Goal: Information Seeking & Learning: Learn about a topic

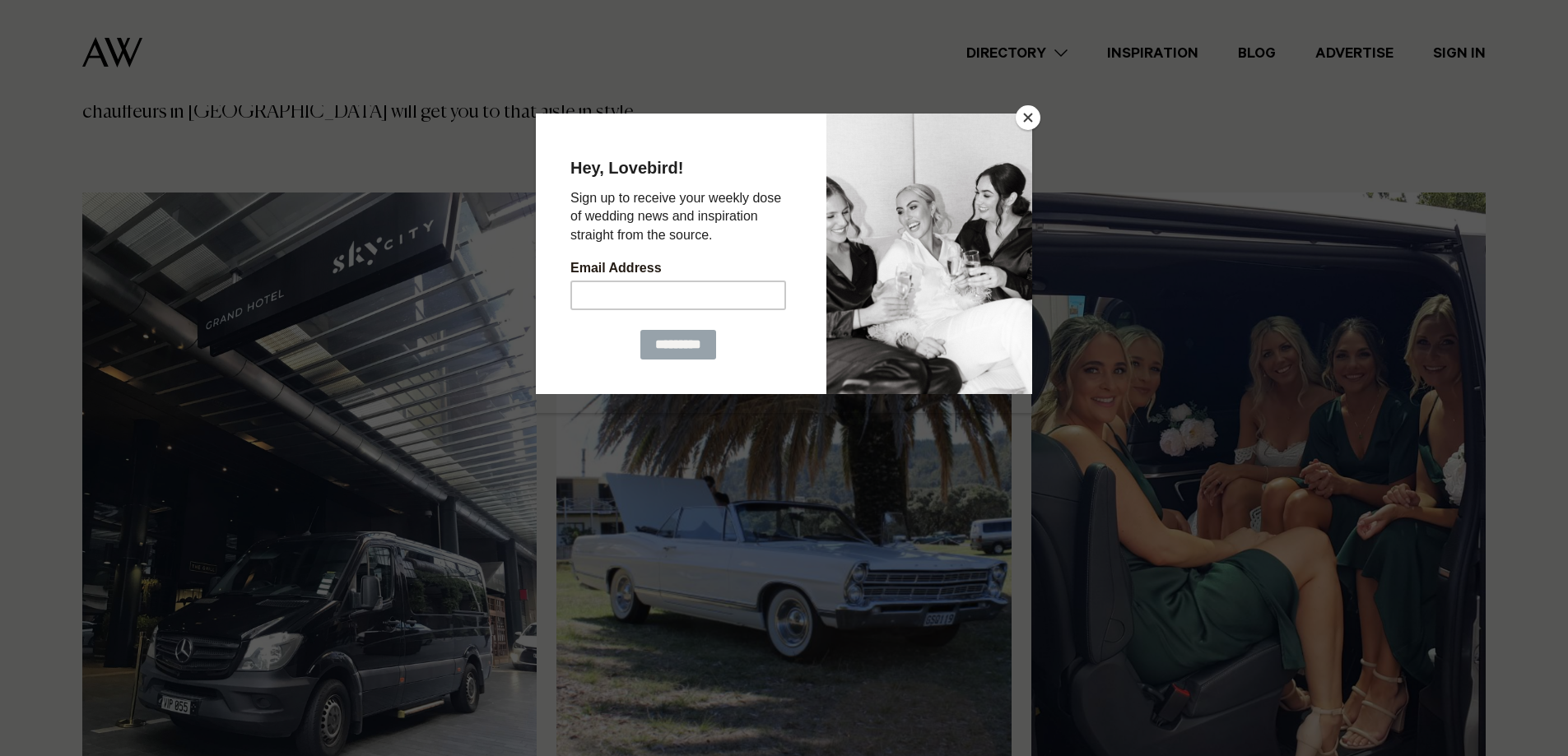
click at [1034, 122] on button "Close" at bounding box center [1028, 118] width 25 height 25
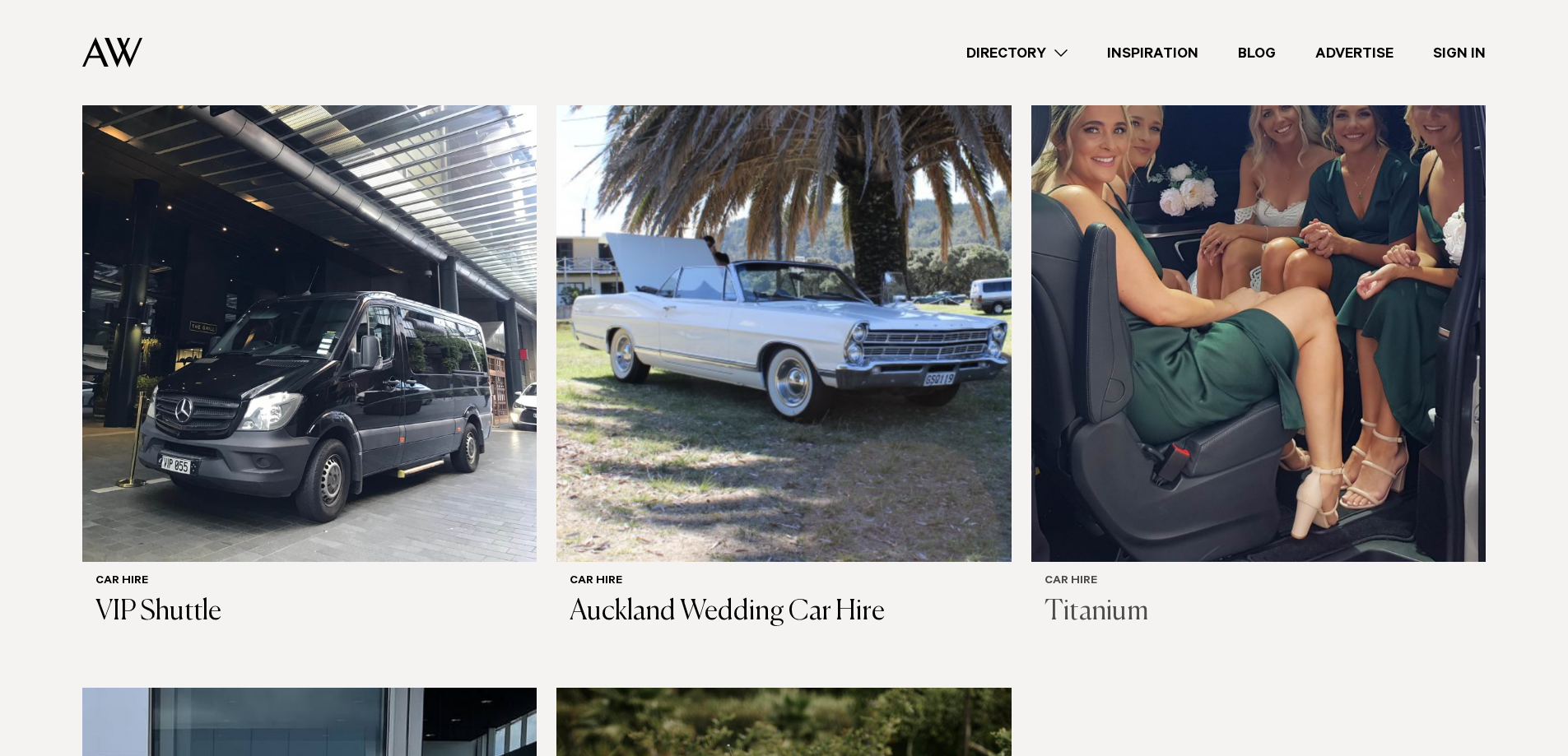
scroll to position [576, 0]
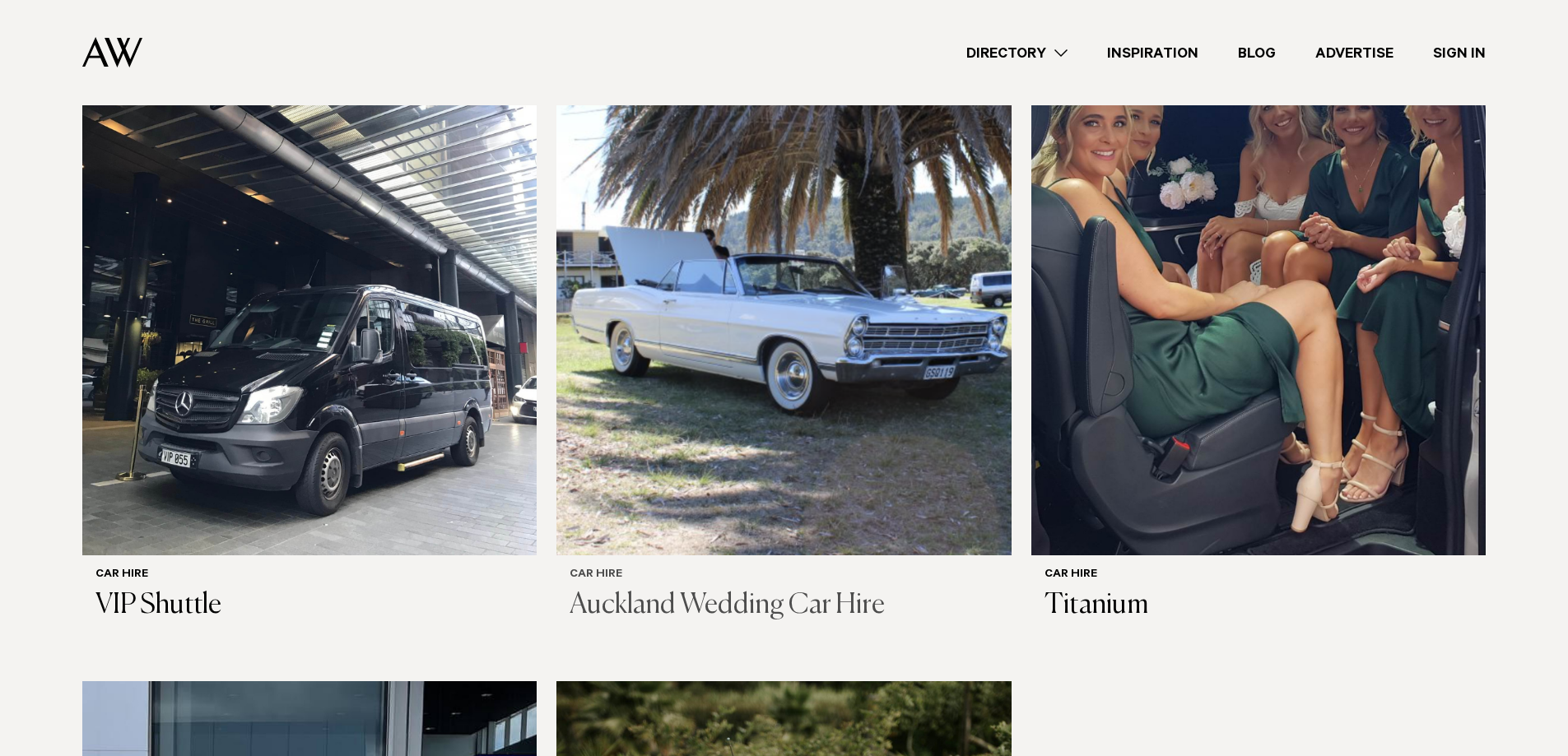
click at [780, 274] on img at bounding box center [784, 250] width 455 height 609
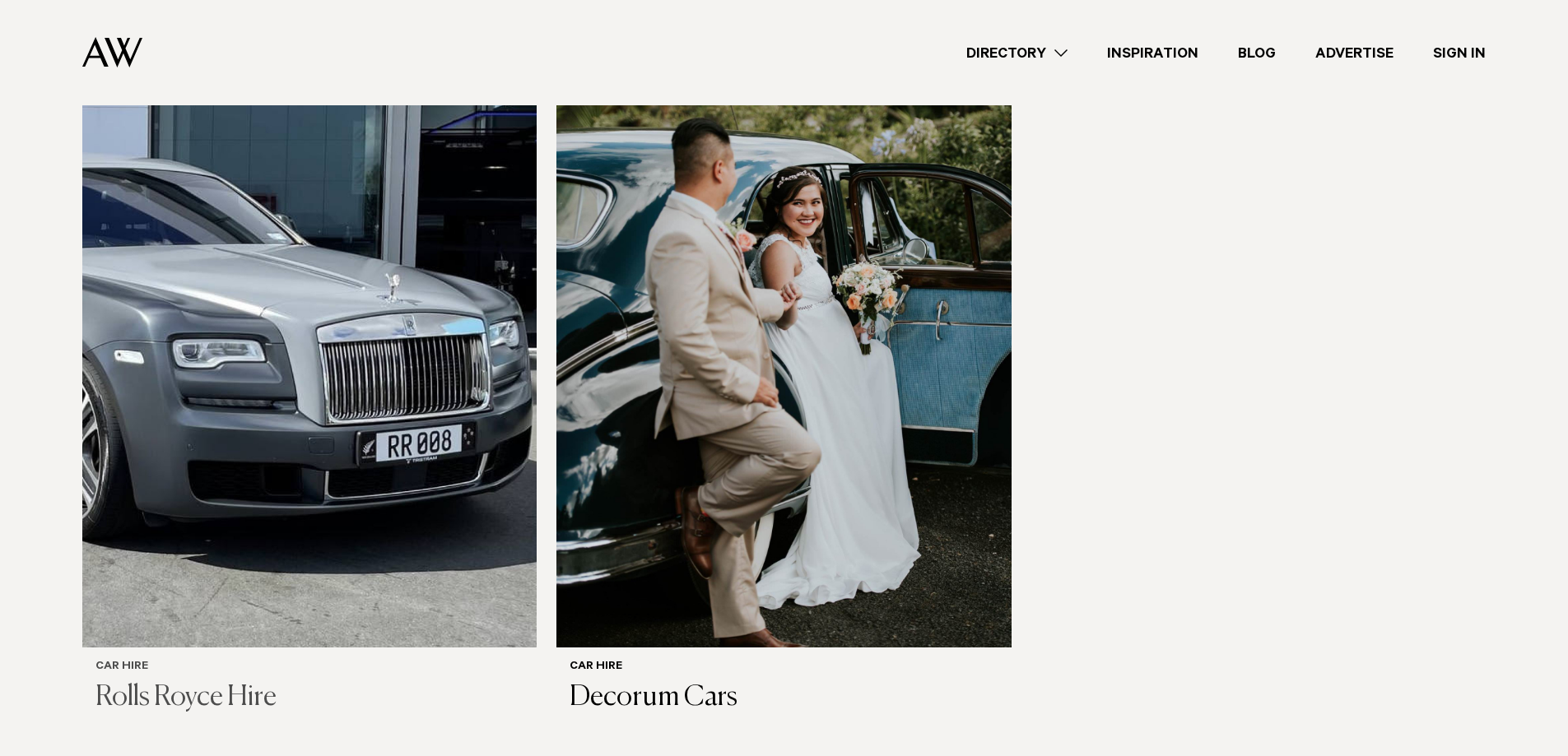
scroll to position [1235, 0]
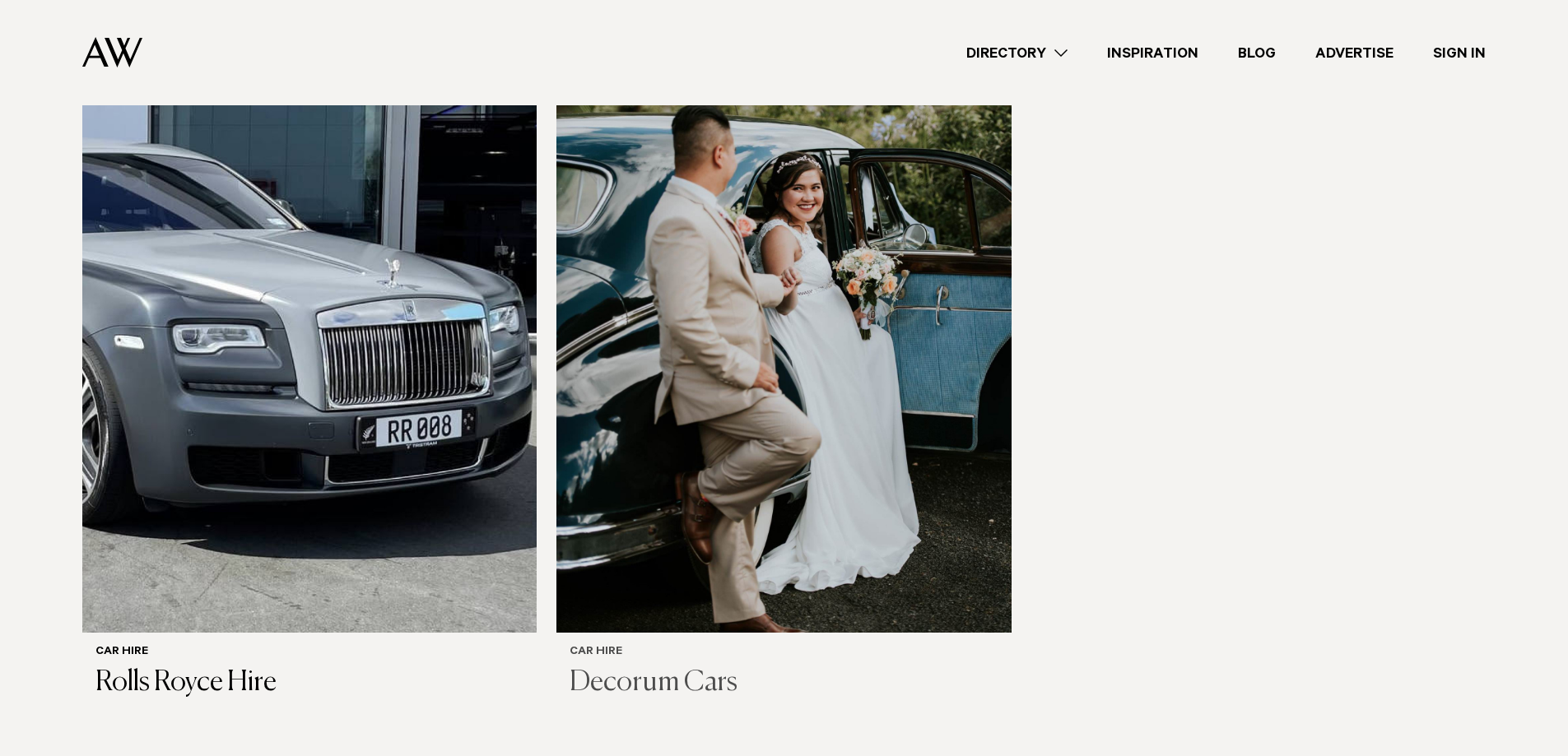
click at [709, 253] on img at bounding box center [784, 327] width 455 height 609
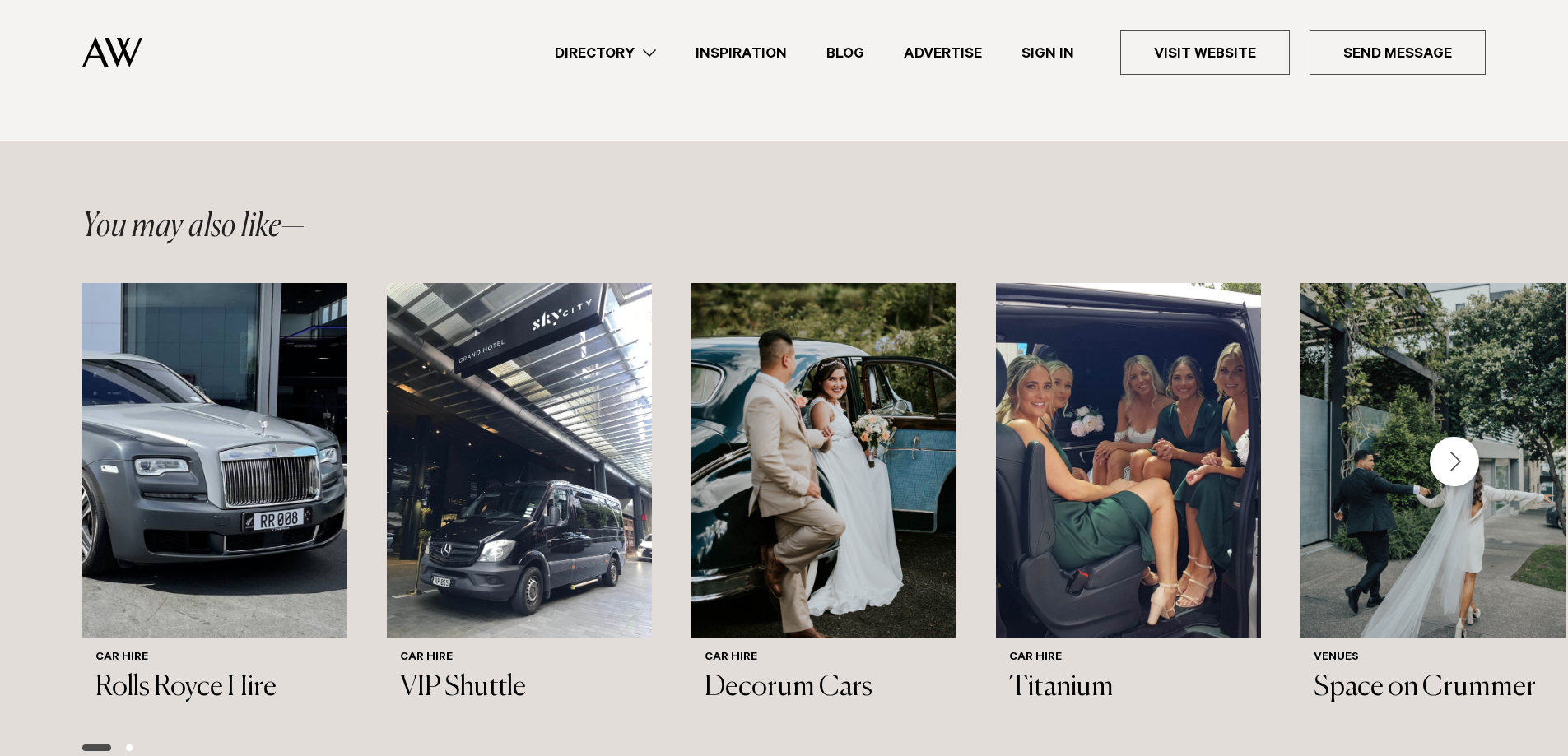
scroll to position [1564, 0]
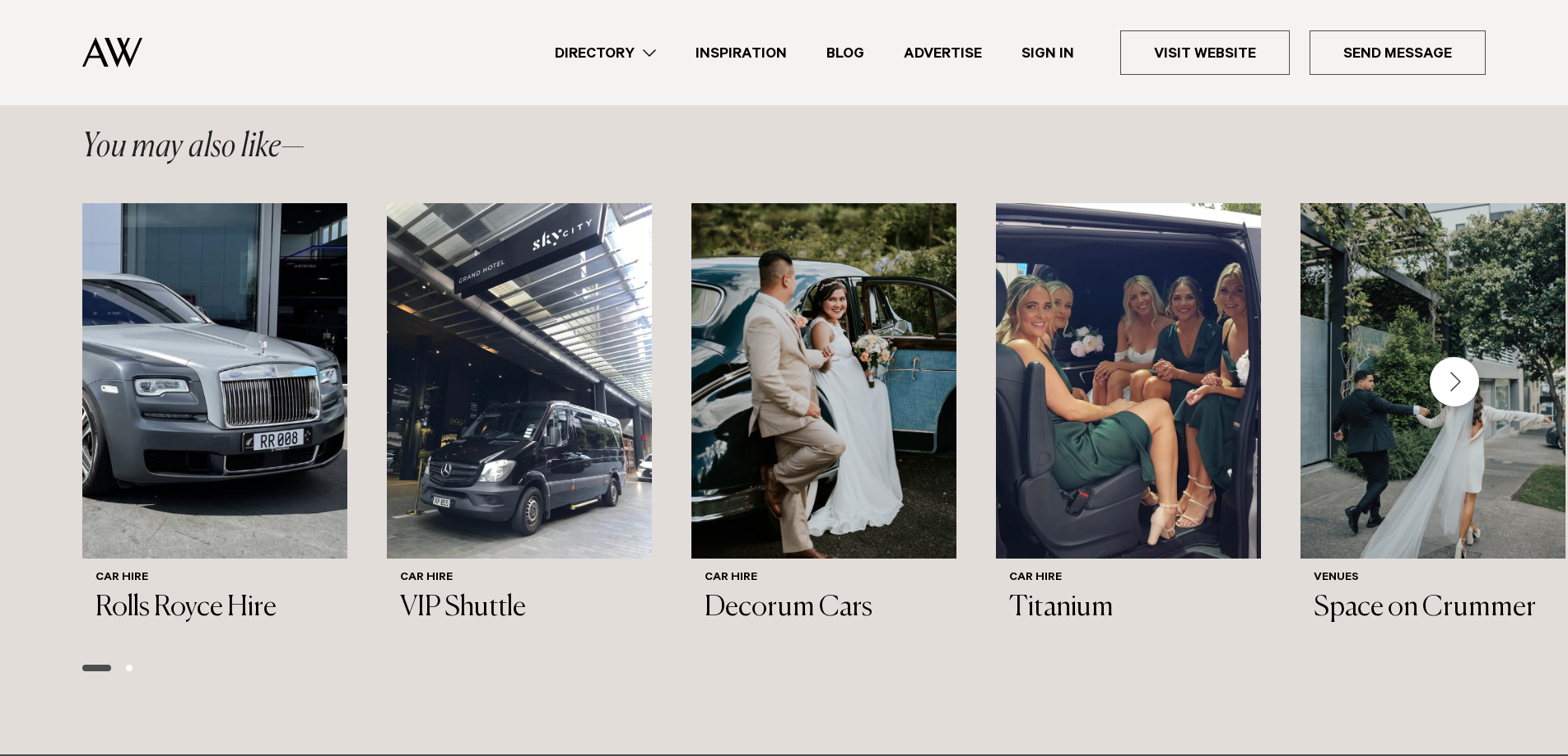
click at [1452, 357] on div "Next slide" at bounding box center [1454, 381] width 49 height 49
